Goal: Use online tool/utility: Use online tool/utility

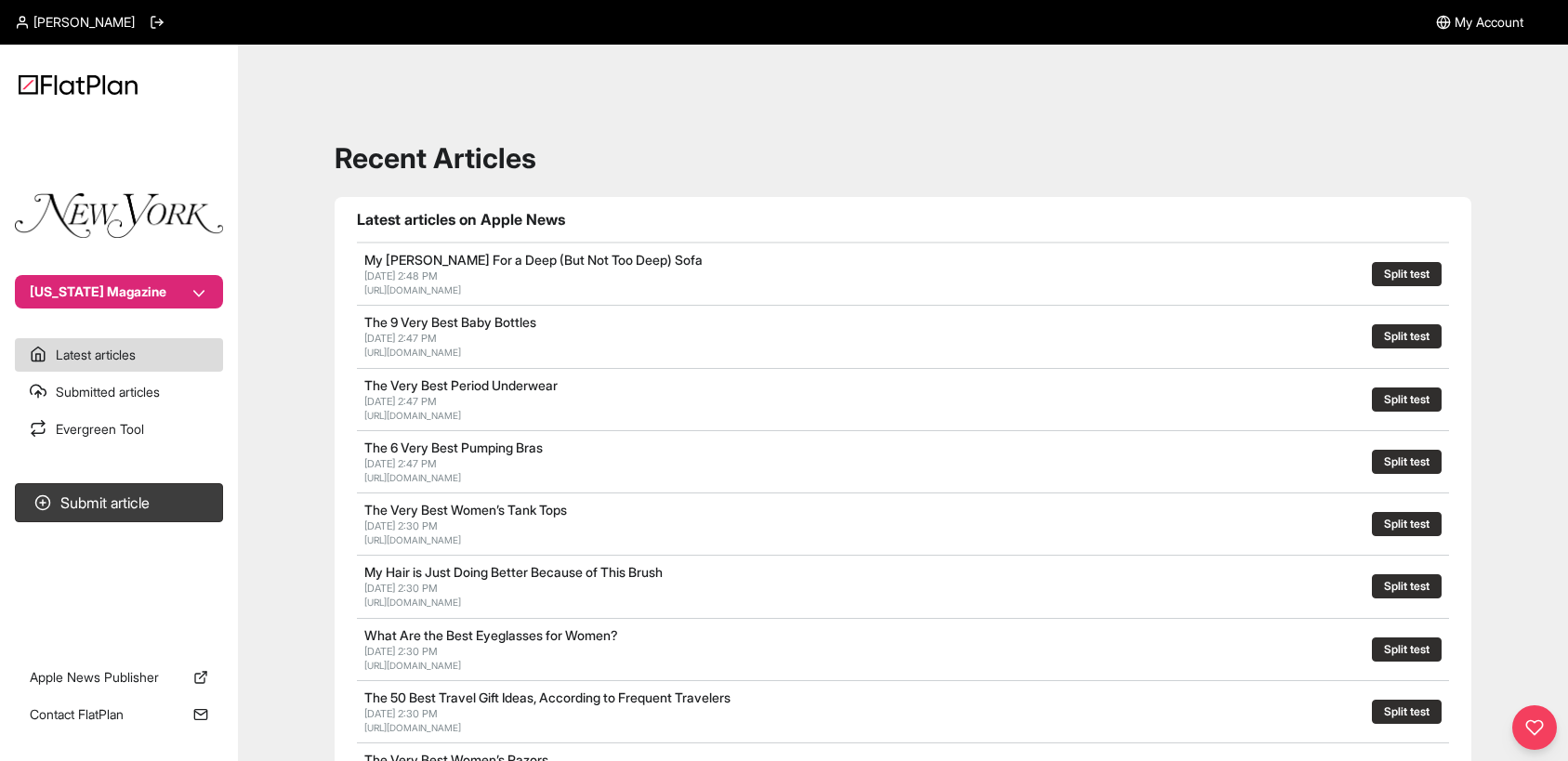
click at [120, 421] on link "Evergreen Tool" at bounding box center [119, 430] width 208 height 34
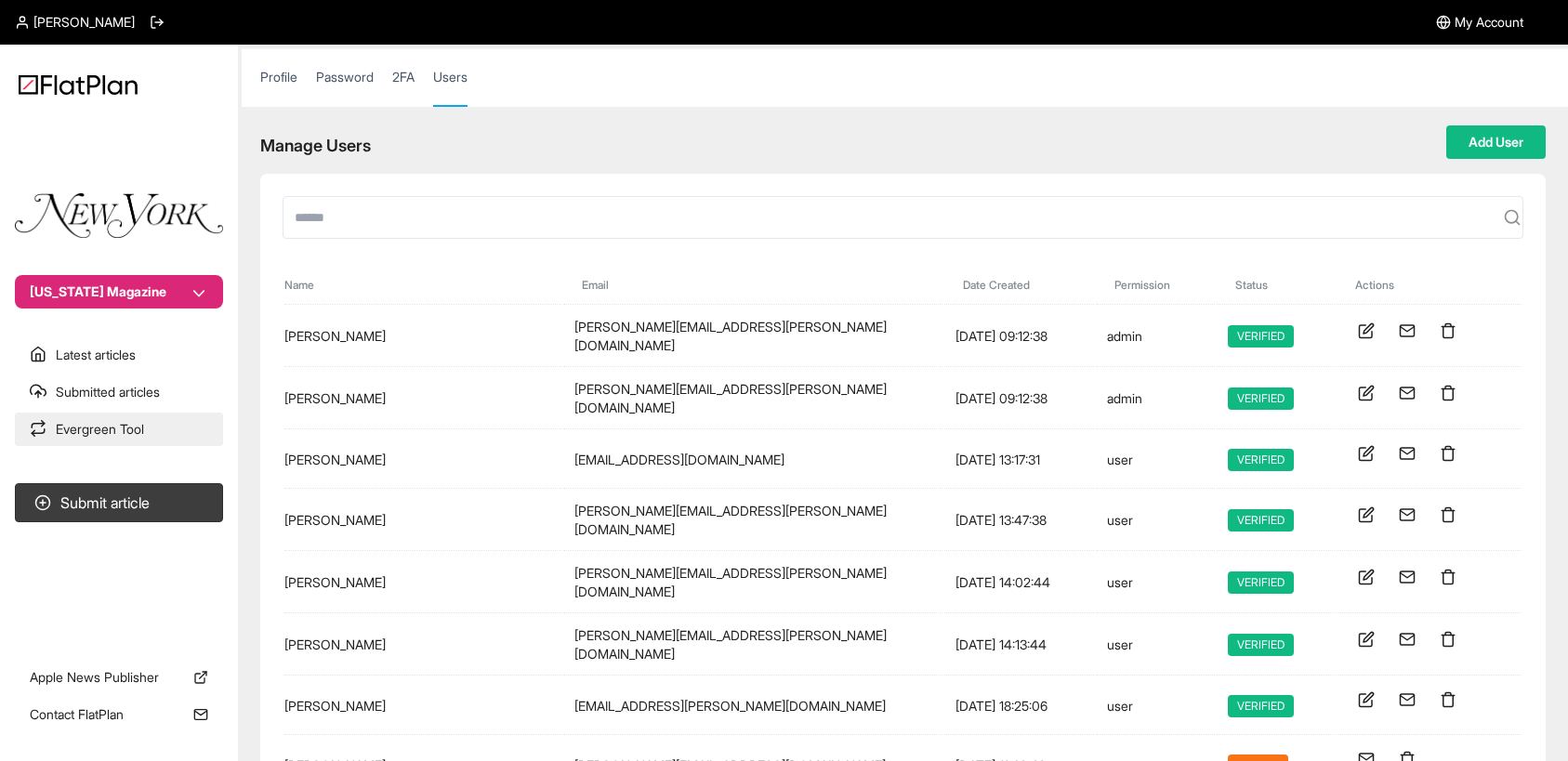
click at [92, 438] on link "Evergreen Tool" at bounding box center [119, 430] width 208 height 34
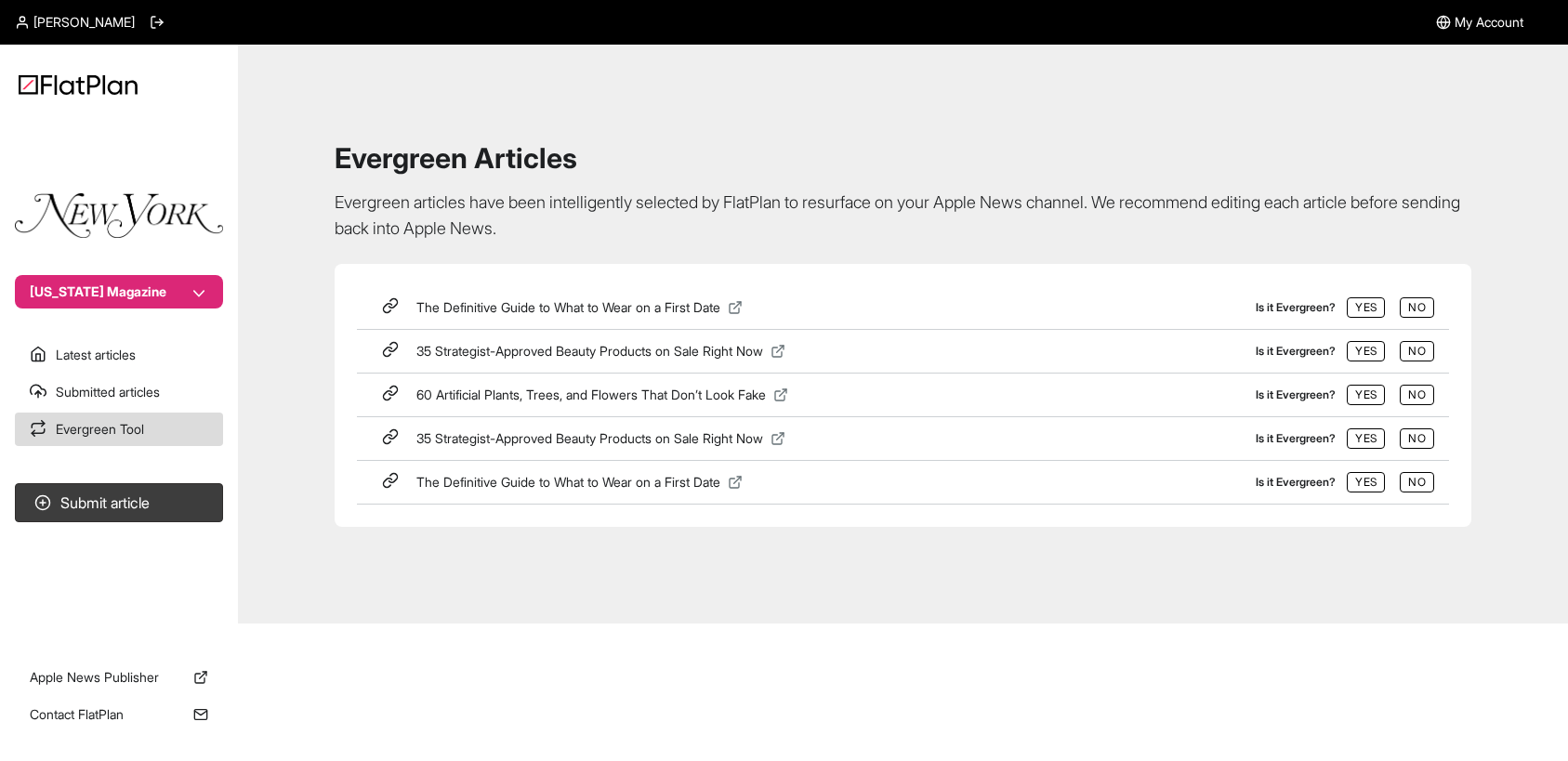
click at [742, 482] on icon at bounding box center [735, 483] width 15 height 15
click at [996, 624] on div "Joyce Tang My Account New York Magazine Latest articles Submitted articles Ever…" at bounding box center [784, 380] width 1568 height 761
click at [742, 304] on icon at bounding box center [735, 308] width 15 height 15
click at [96, 391] on link "Submitted articles" at bounding box center [119, 392] width 208 height 34
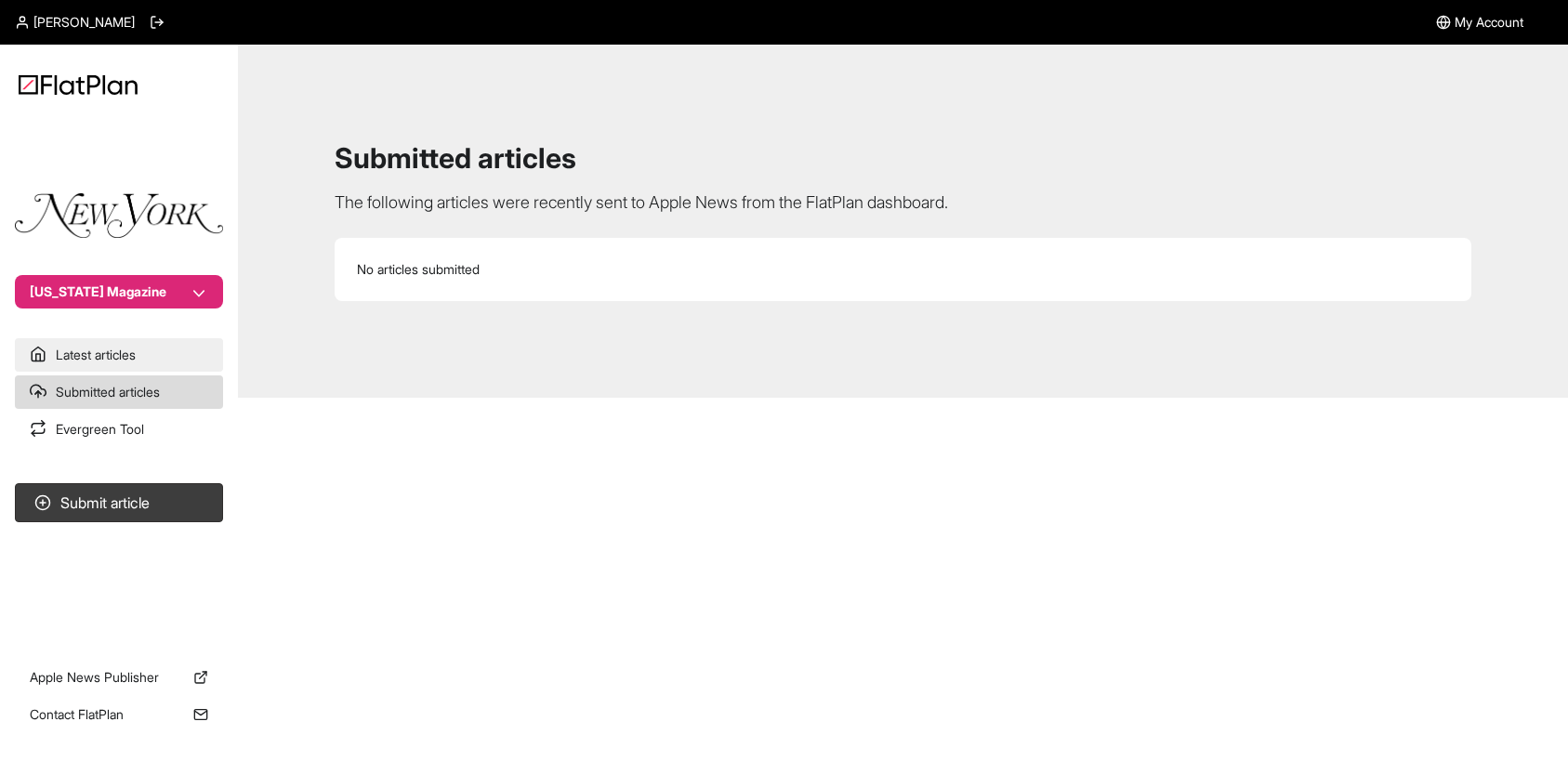
click at [106, 349] on link "Latest articles" at bounding box center [119, 355] width 208 height 34
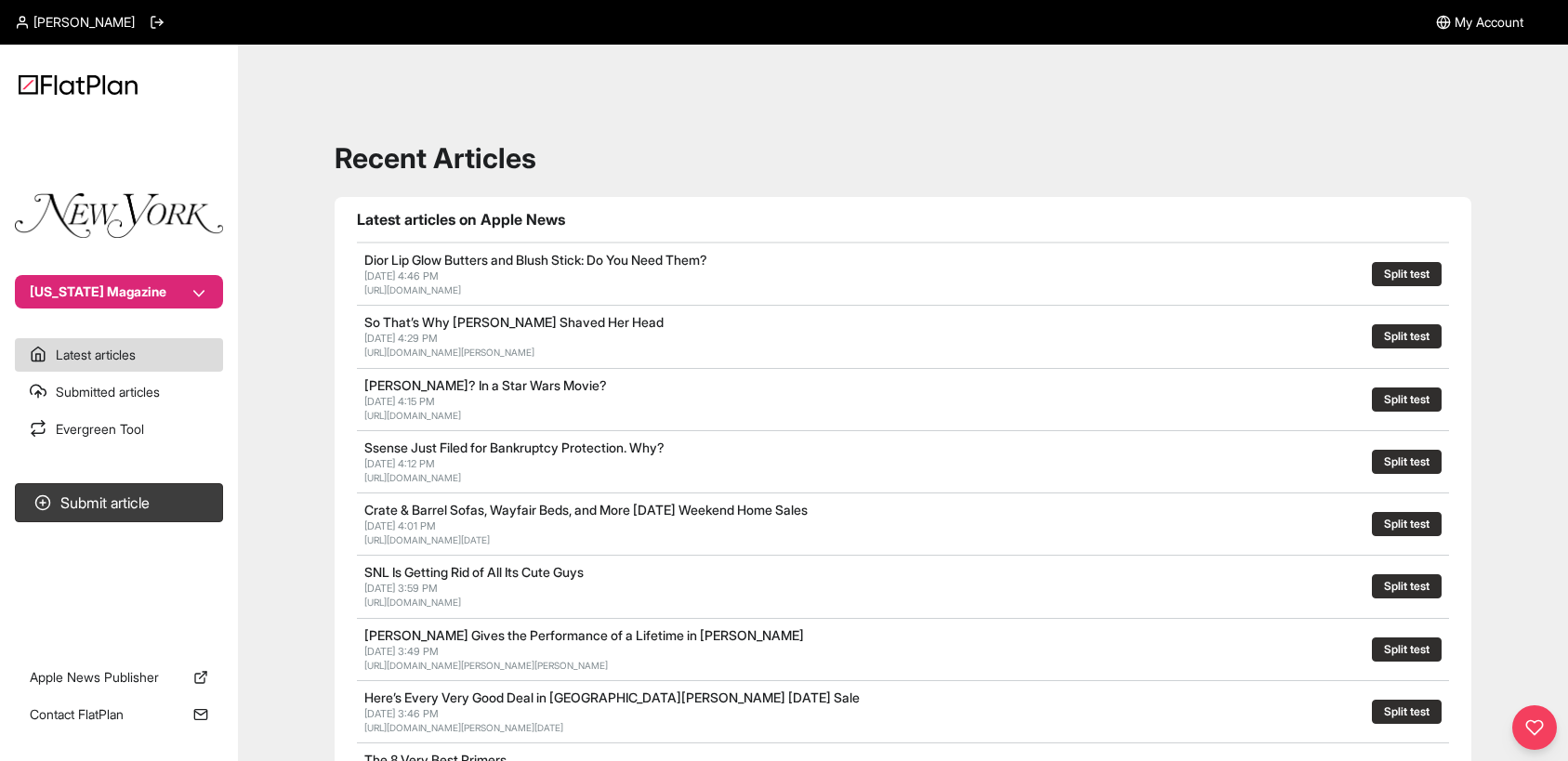
click at [1409, 273] on button "Split test" at bounding box center [1406, 275] width 70 height 24
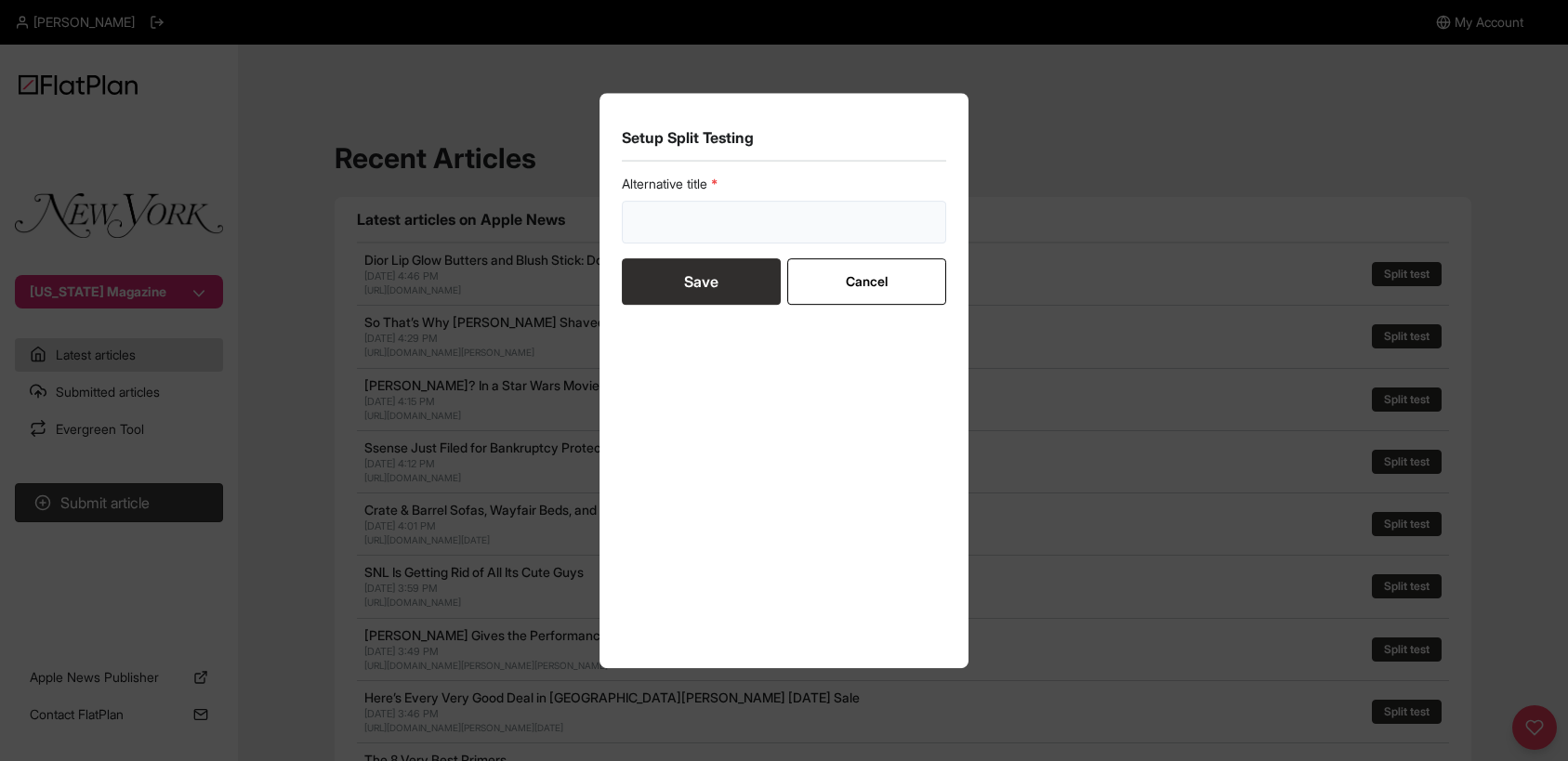
click at [767, 211] on input "text" at bounding box center [784, 222] width 325 height 43
click at [897, 273] on form "Alternative title Save Cancel" at bounding box center [784, 239] width 325 height 130
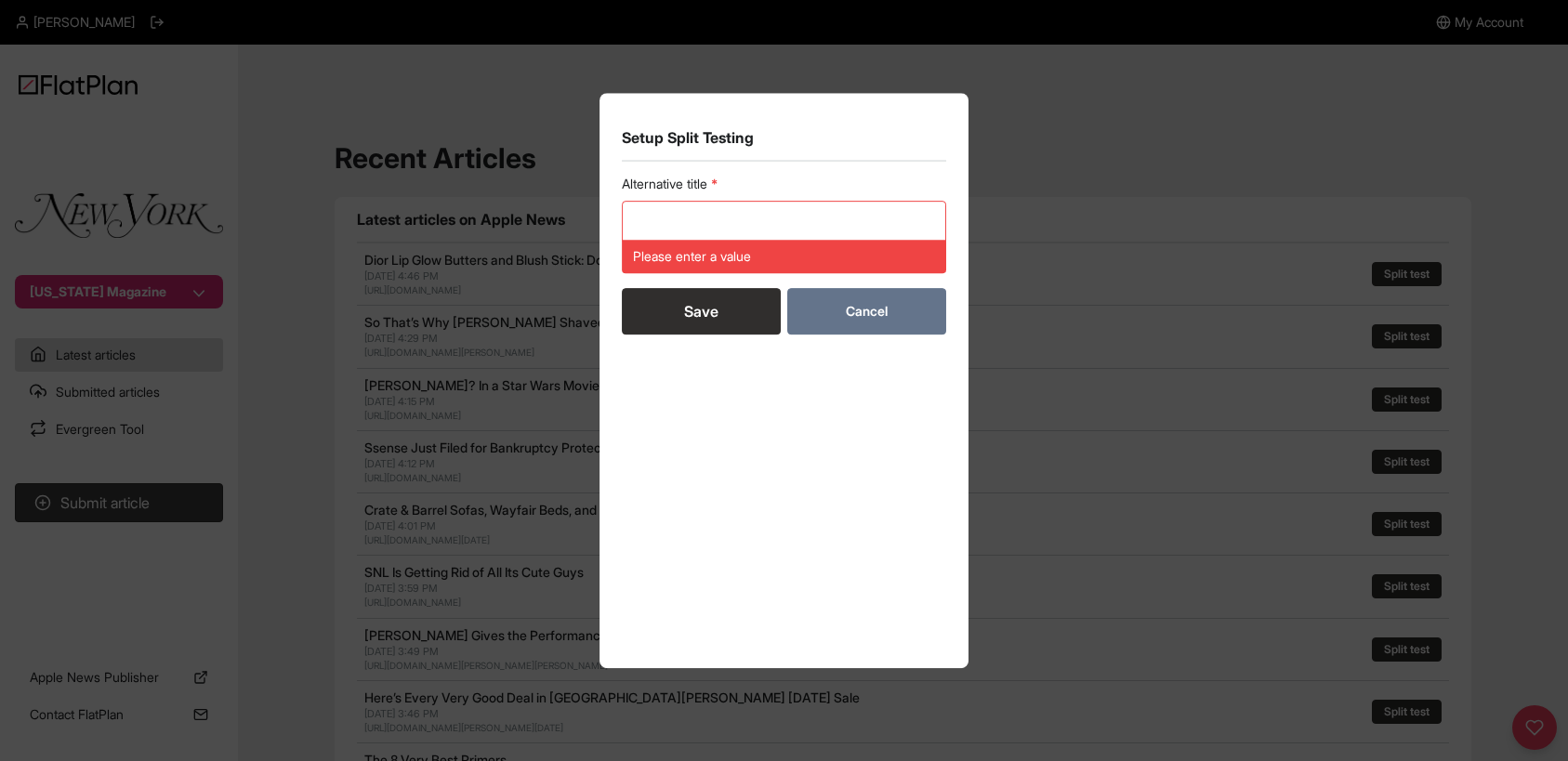
click at [865, 317] on button "Cancel" at bounding box center [867, 312] width 159 height 47
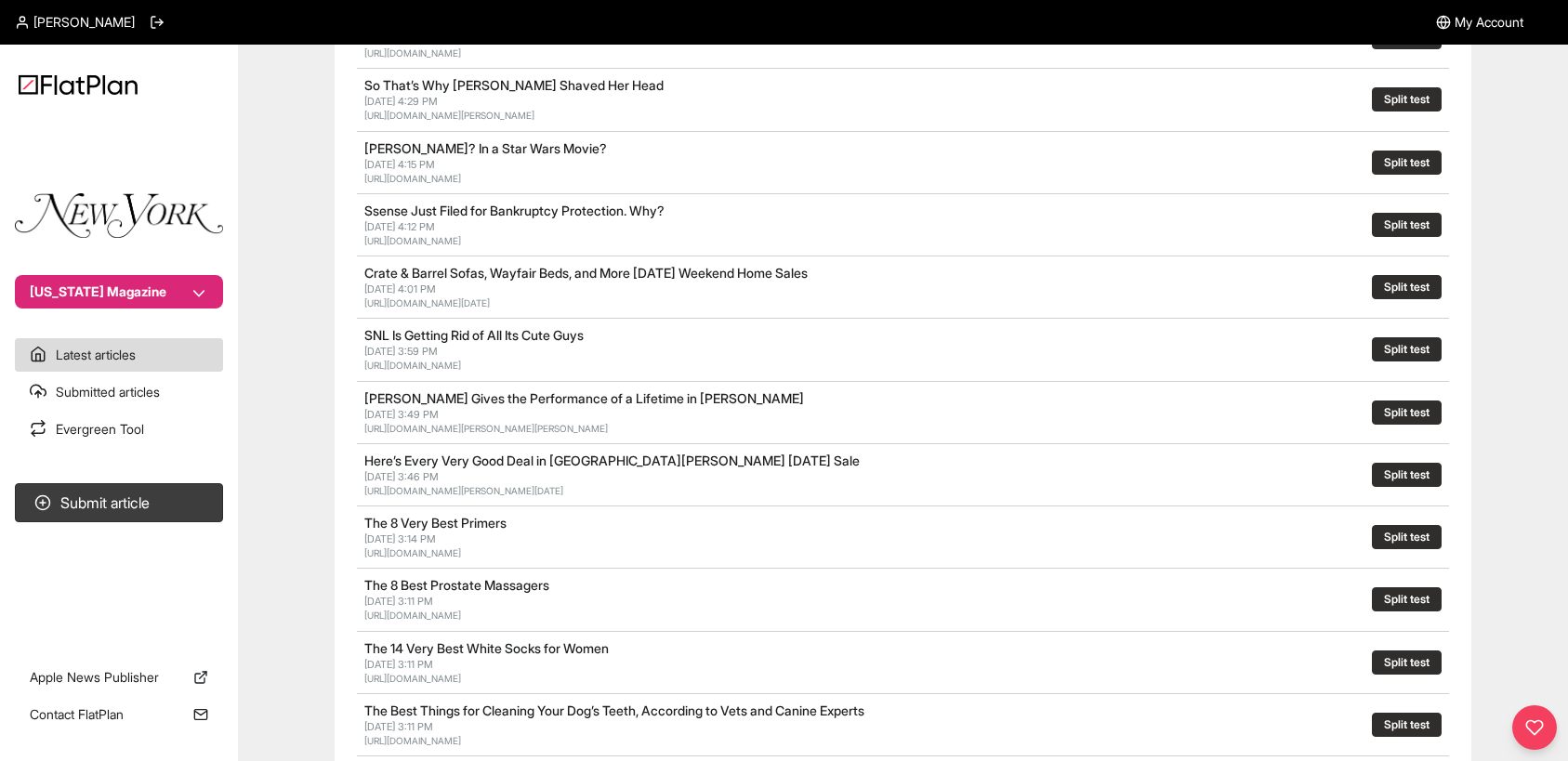
scroll to position [254, 0]
